Goal: Information Seeking & Learning: Check status

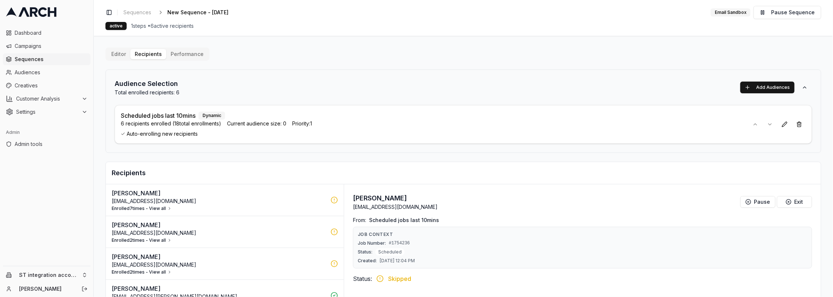
click at [193, 55] on button "Performance" at bounding box center [187, 54] width 42 height 10
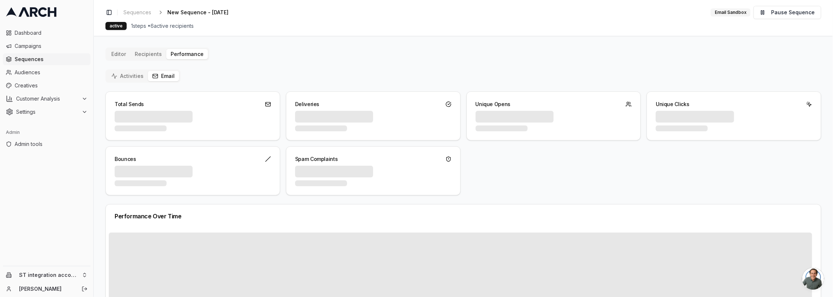
click at [167, 77] on button "Email" at bounding box center [163, 76] width 31 height 10
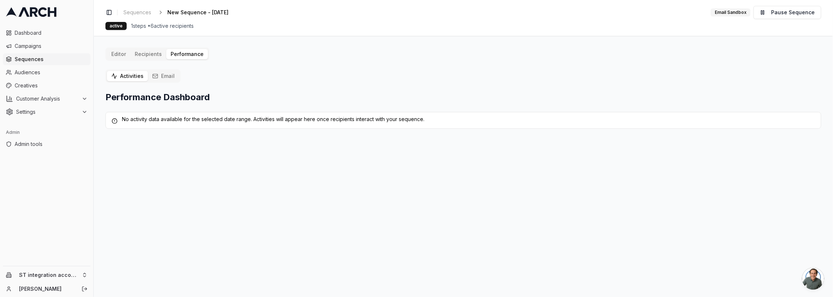
click at [127, 77] on button "Activities" at bounding box center [127, 76] width 41 height 10
click at [287, 118] on div "No activity data available for the selected date range. Activities will appear …" at bounding box center [464, 119] width 704 height 7
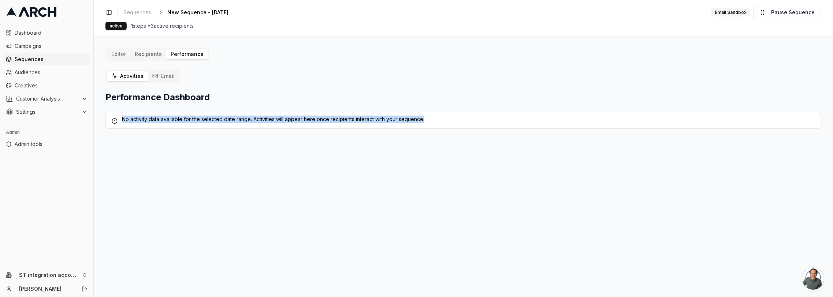
click at [287, 118] on div "No activity data available for the selected date range. Activities will appear …" at bounding box center [464, 119] width 704 height 7
click at [288, 119] on div "No activity data available for the selected date range. Activities will appear …" at bounding box center [464, 119] width 704 height 7
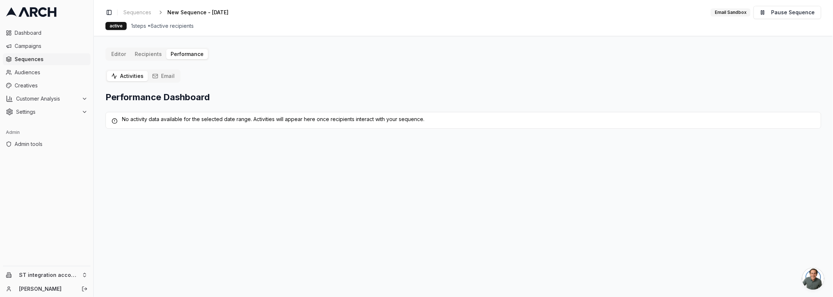
click at [271, 102] on div "Performance Dashboard" at bounding box center [464, 98] width 716 height 12
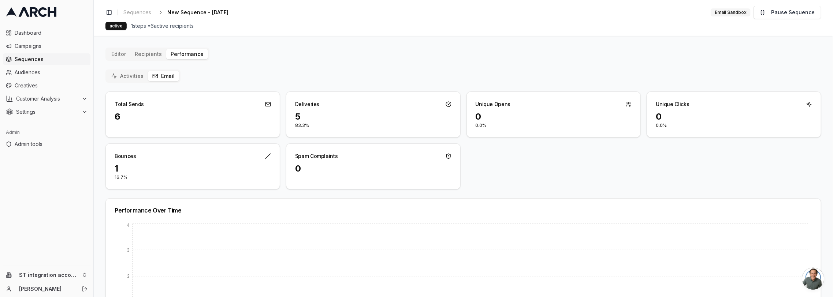
click at [165, 80] on button "Email" at bounding box center [163, 76] width 31 height 10
